Goal: Book appointment/travel/reservation

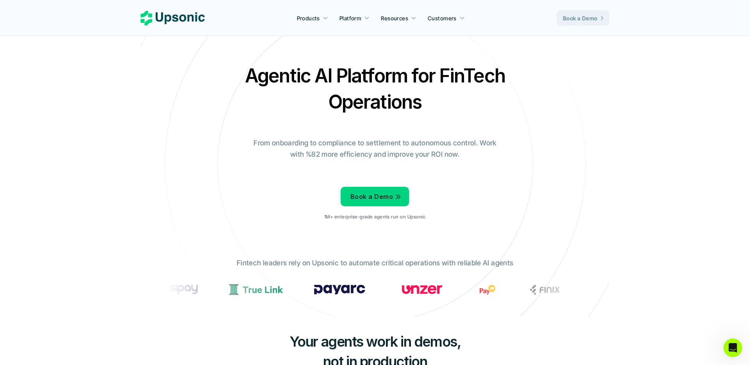
click at [184, 14] on icon at bounding box center [173, 18] width 64 height 14
click at [176, 15] on use at bounding box center [173, 18] width 64 height 14
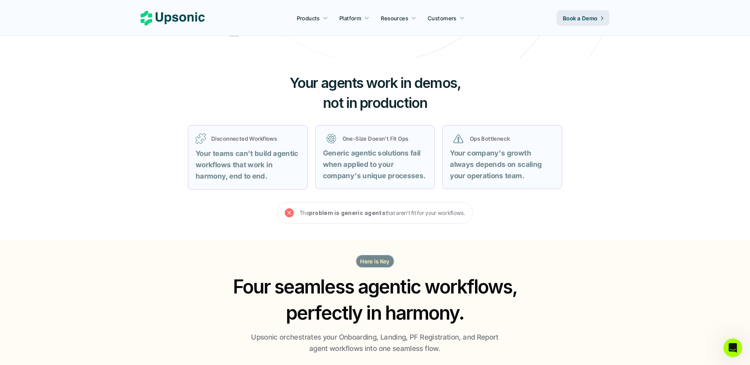
scroll to position [44, 0]
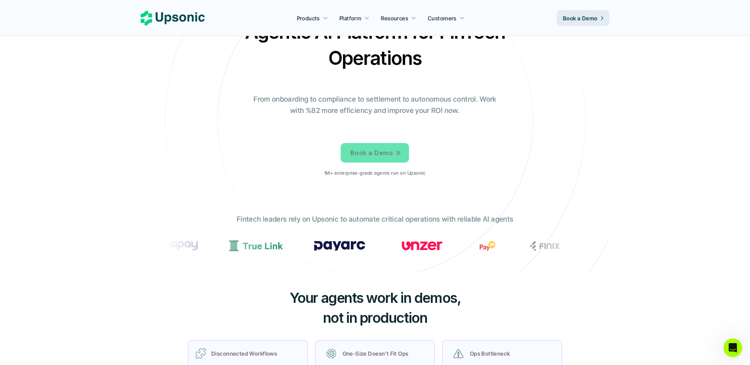
click at [354, 143] on link "Book a Demo" at bounding box center [374, 153] width 68 height 20
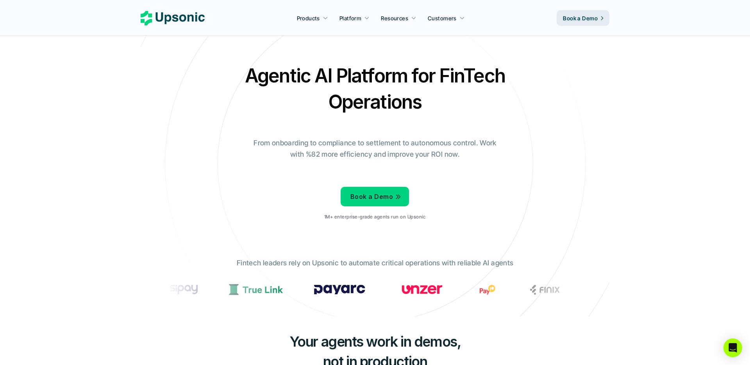
click at [381, 185] on div "Book a Demo 1M+ enterprise-grade agents run on Upsonic" at bounding box center [374, 205] width 101 height 44
click at [383, 193] on p "Book a Demo" at bounding box center [371, 196] width 43 height 11
